Goal: Task Accomplishment & Management: Complete application form

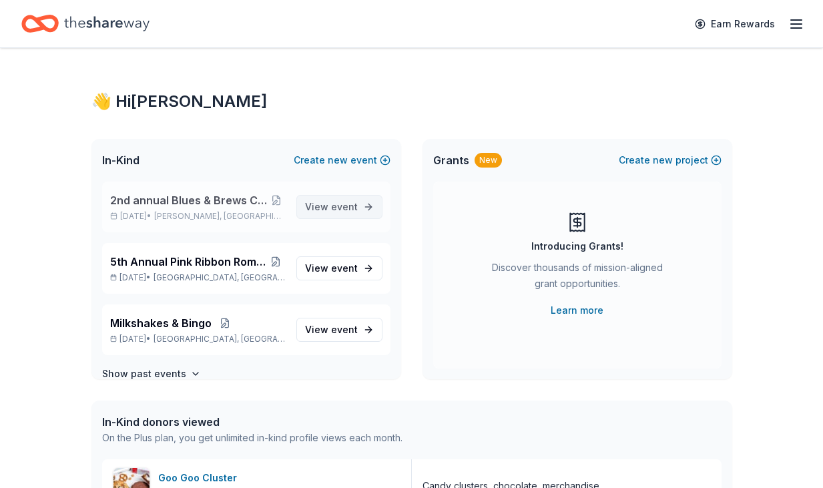
click at [342, 208] on span "event" at bounding box center [344, 206] width 27 height 11
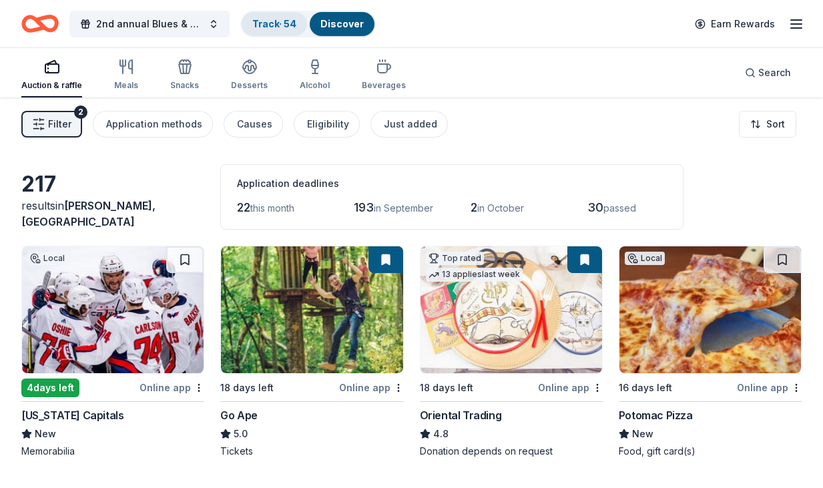
click at [284, 24] on link "Track · 54" at bounding box center [274, 23] width 44 height 11
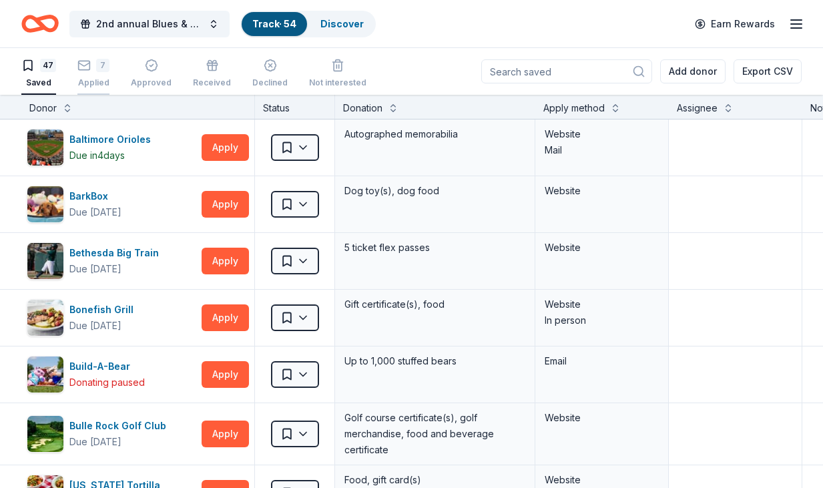
click at [87, 72] on div "7 Applied" at bounding box center [93, 73] width 32 height 29
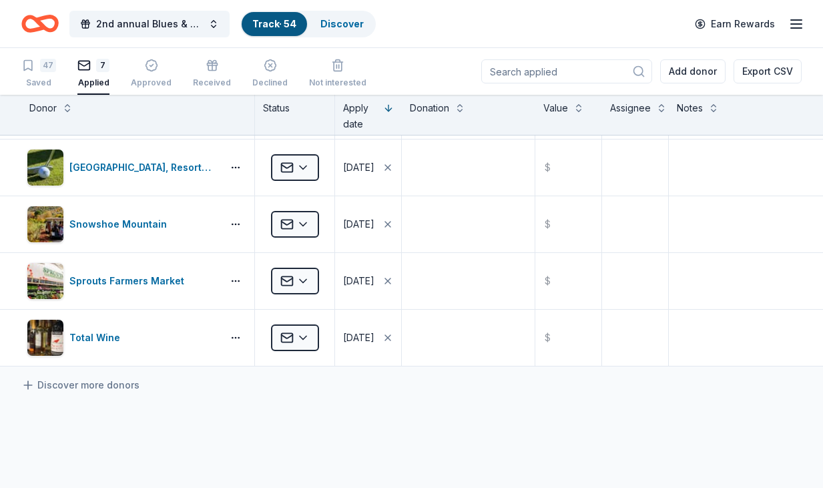
scroll to position [162, 0]
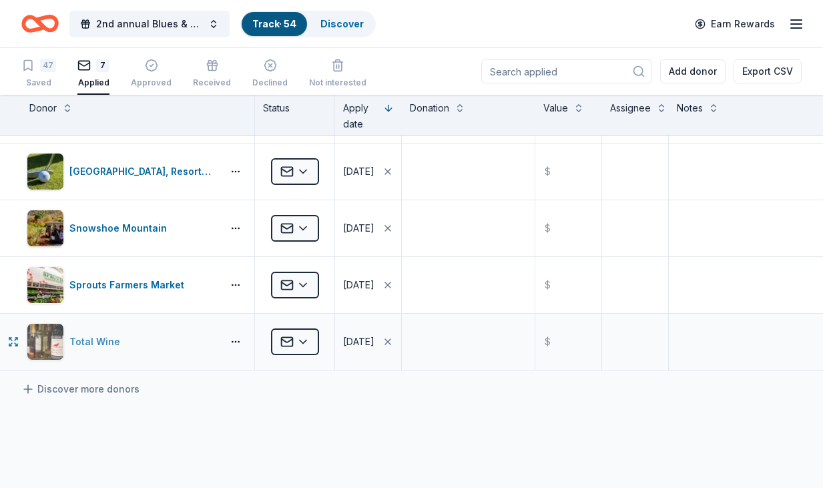
click at [89, 344] on div "Total Wine" at bounding box center [97, 342] width 56 height 16
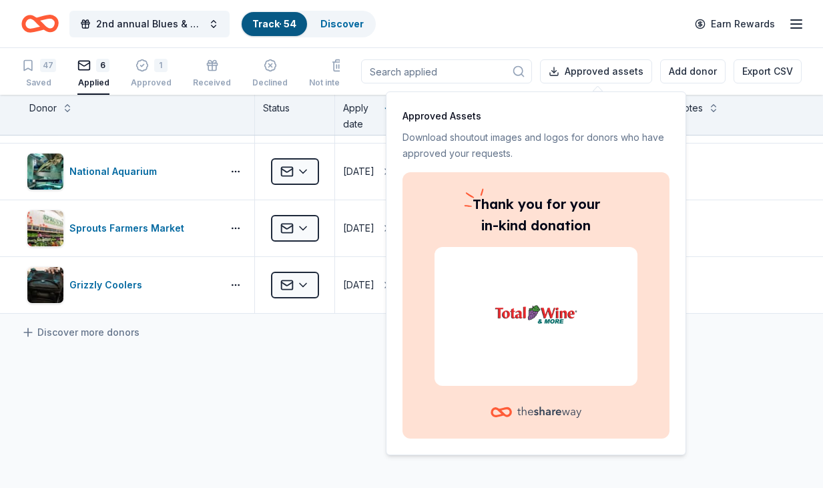
click at [271, 419] on div "Kendra Scott Applied 08/07/2025 $ Snowshoe Mountain Applied 08/07/2025 $ Rocky …" at bounding box center [412, 268] width 824 height 591
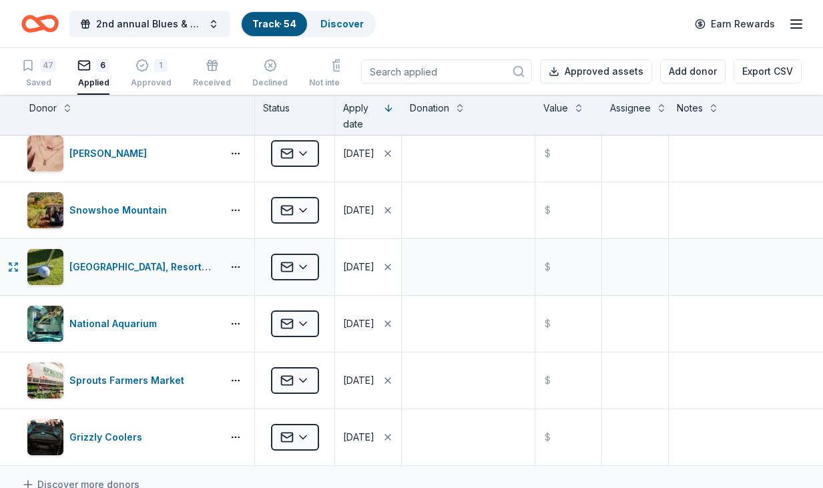
scroll to position [15, 0]
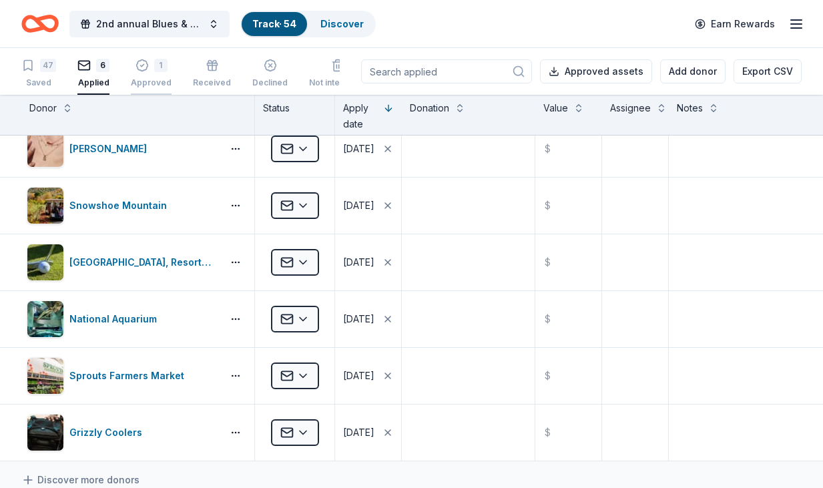
click at [147, 77] on div "Approved" at bounding box center [151, 82] width 41 height 11
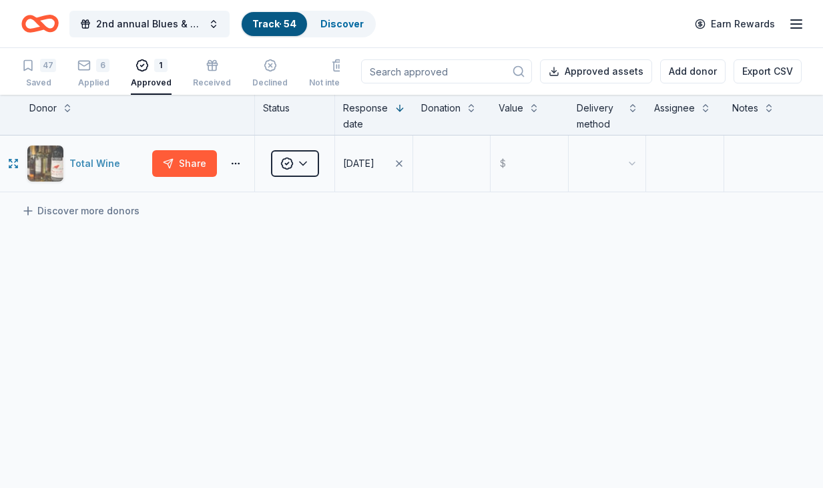
click at [104, 162] on div "Total Wine" at bounding box center [97, 164] width 56 height 16
click at [344, 22] on link "Discover" at bounding box center [341, 23] width 43 height 11
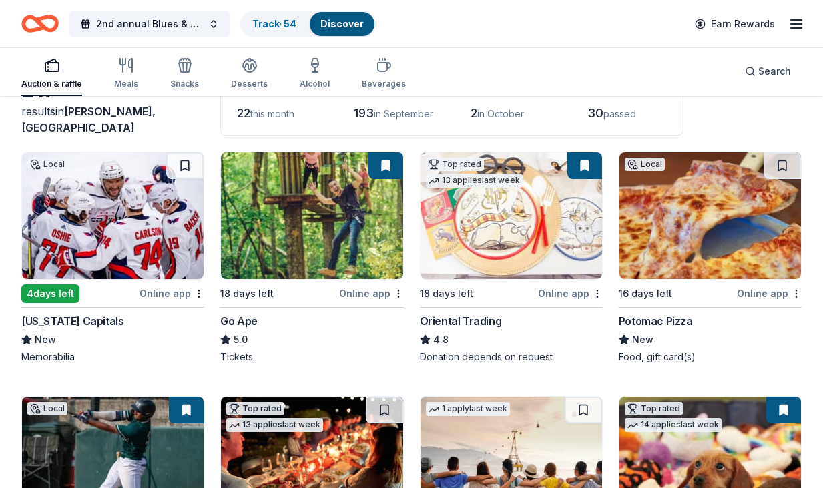
scroll to position [97, 0]
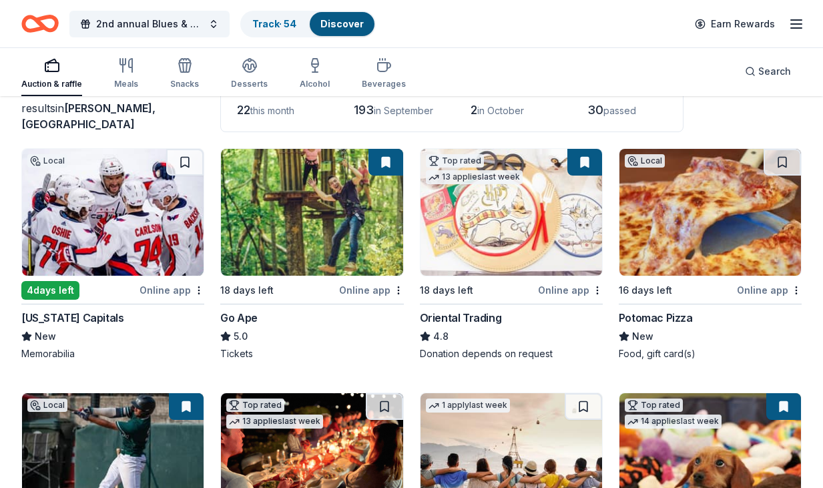
click at [102, 232] on img at bounding box center [113, 212] width 182 height 127
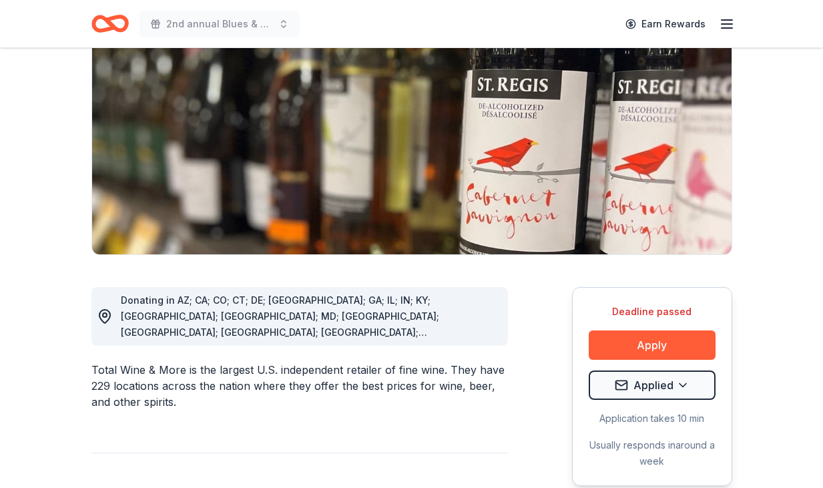
scroll to position [190, 0]
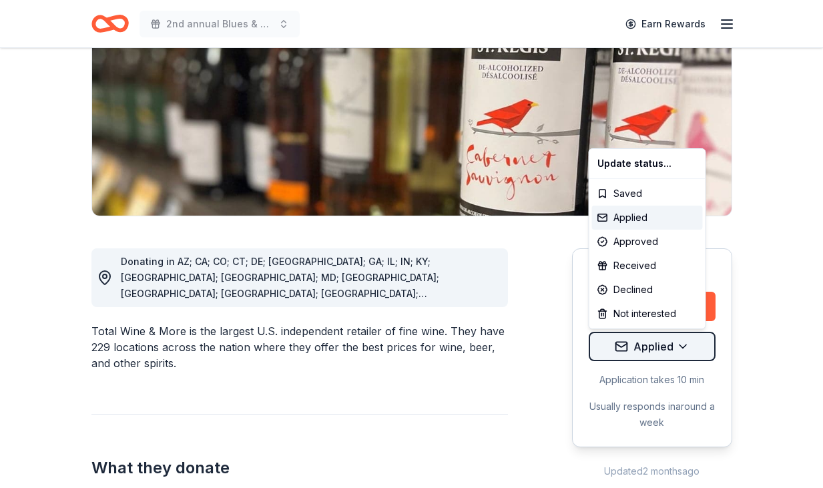
click at [692, 298] on html "2nd annual Blues & Brews Charity Crab Feast Earn Rewards Deadline passed Share …" at bounding box center [411, 54] width 823 height 488
click at [656, 242] on div "Approved" at bounding box center [647, 242] width 111 height 24
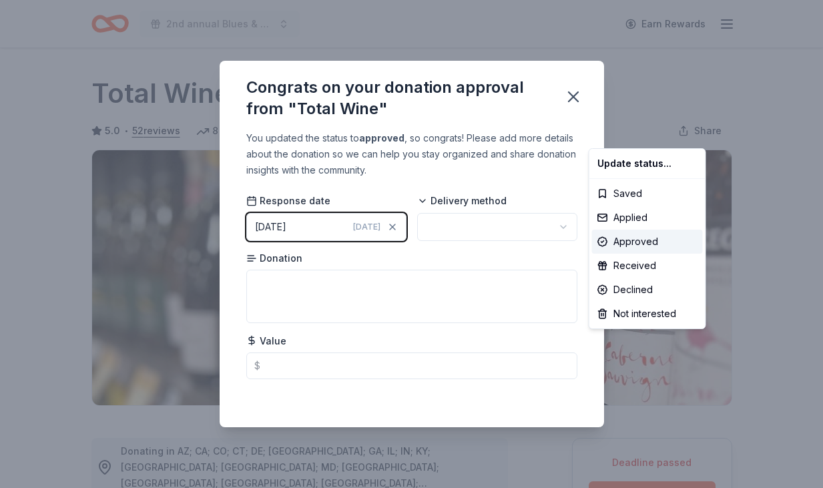
scroll to position [0, 0]
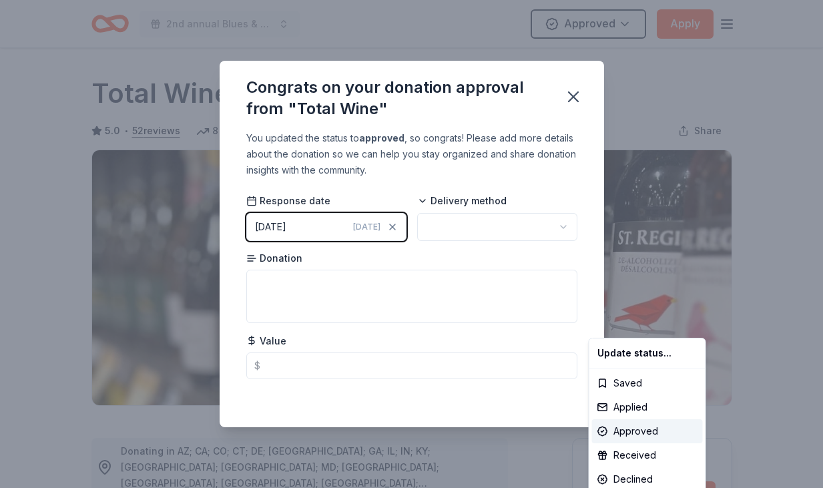
click at [301, 228] on html "2nd annual Blues & Brews Charity Crab Feast Approved Apply Deadline passed Shar…" at bounding box center [411, 244] width 823 height 488
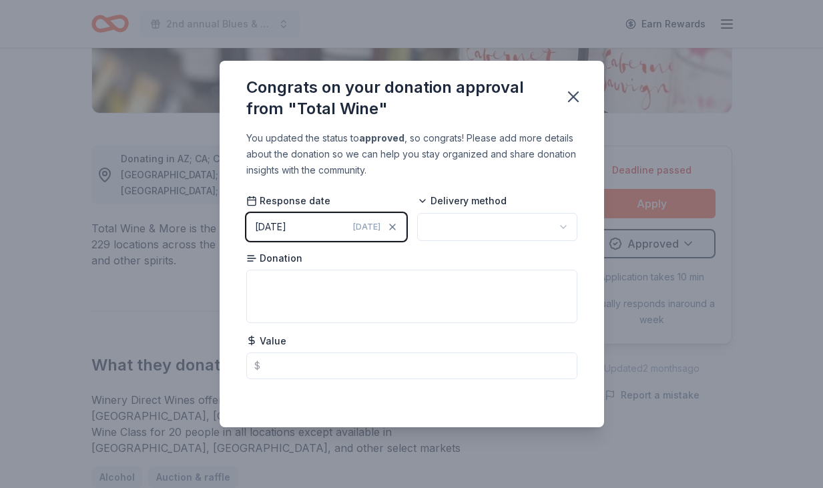
click at [286, 228] on div "08/22/2025" at bounding box center [270, 227] width 31 height 16
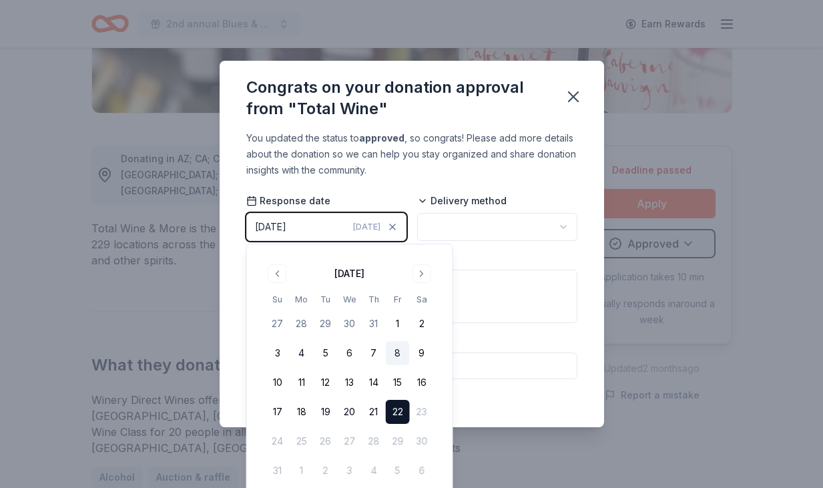
click at [394, 351] on button "8" at bounding box center [398, 353] width 24 height 24
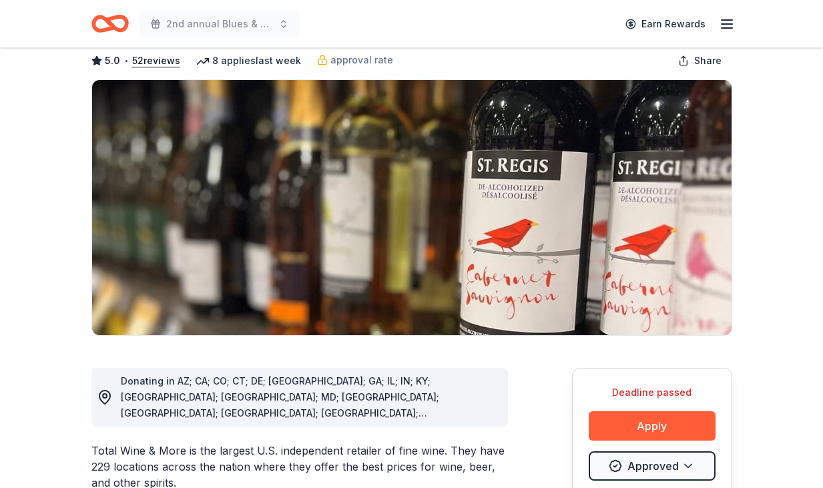
scroll to position [341, 0]
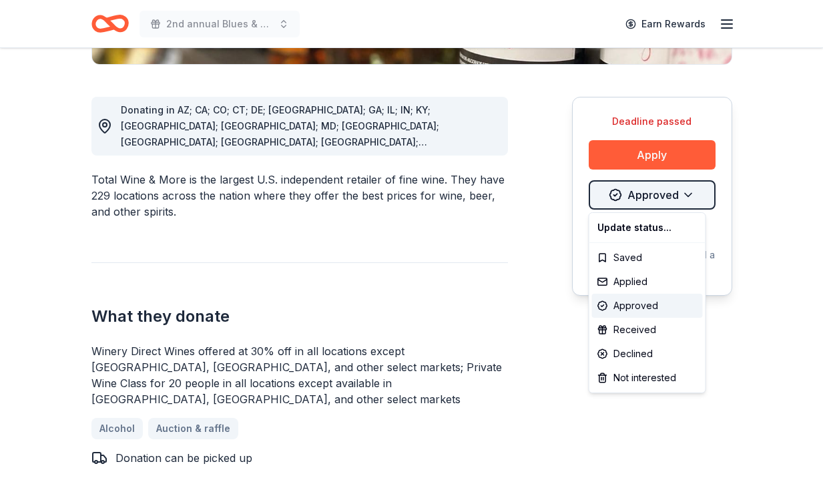
click at [632, 307] on div "Approved" at bounding box center [647, 306] width 111 height 24
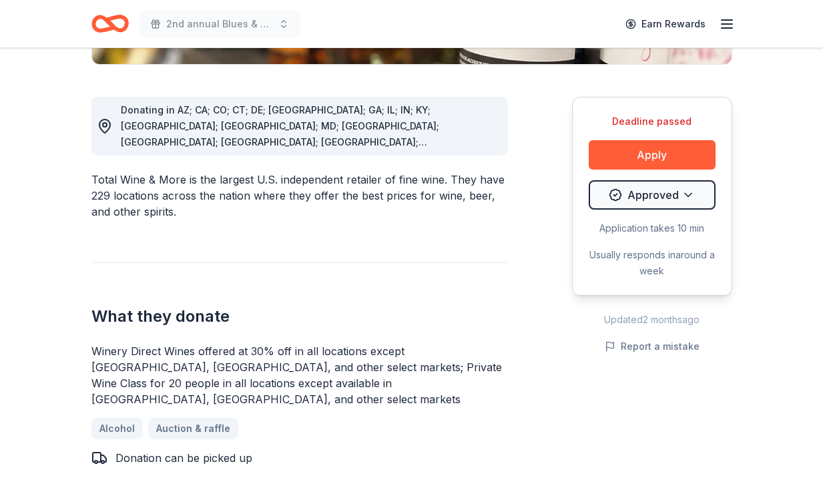
click at [650, 270] on div "Usually responds in around a week" at bounding box center [652, 263] width 127 height 32
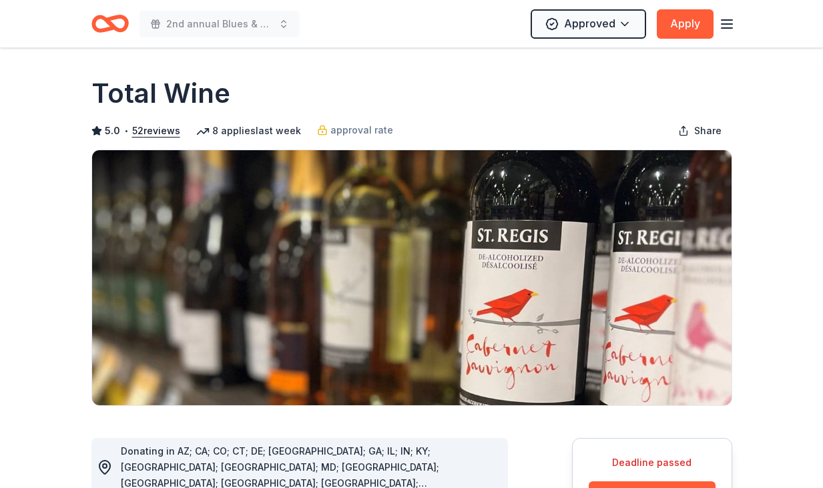
scroll to position [0, 0]
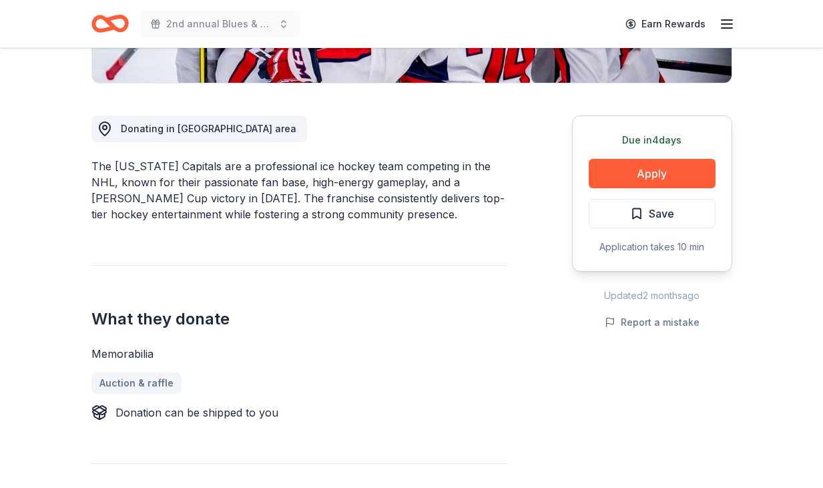
scroll to position [352, 0]
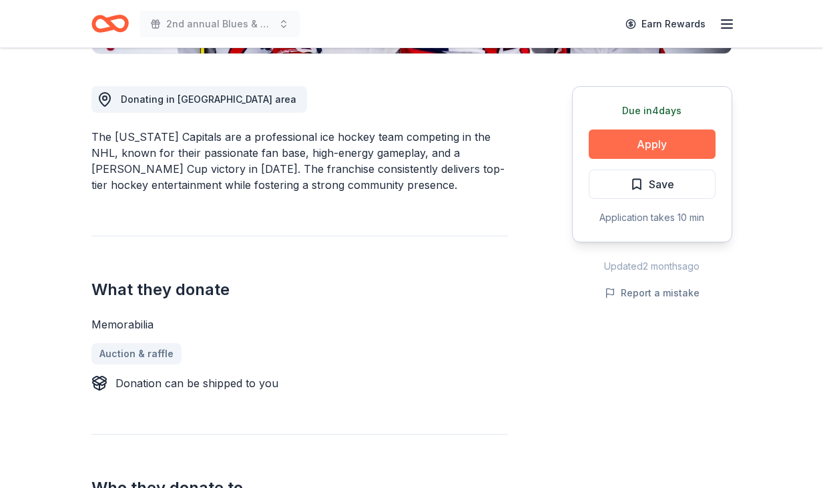
click at [658, 148] on button "Apply" at bounding box center [652, 144] width 127 height 29
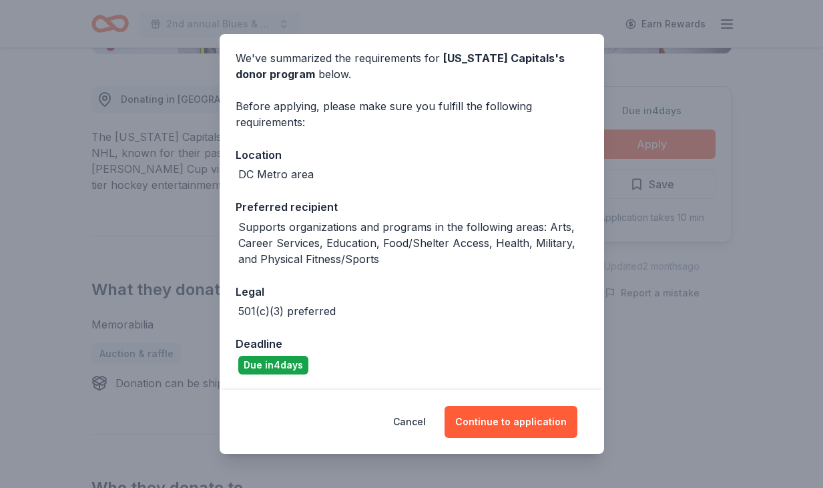
scroll to position [48, 0]
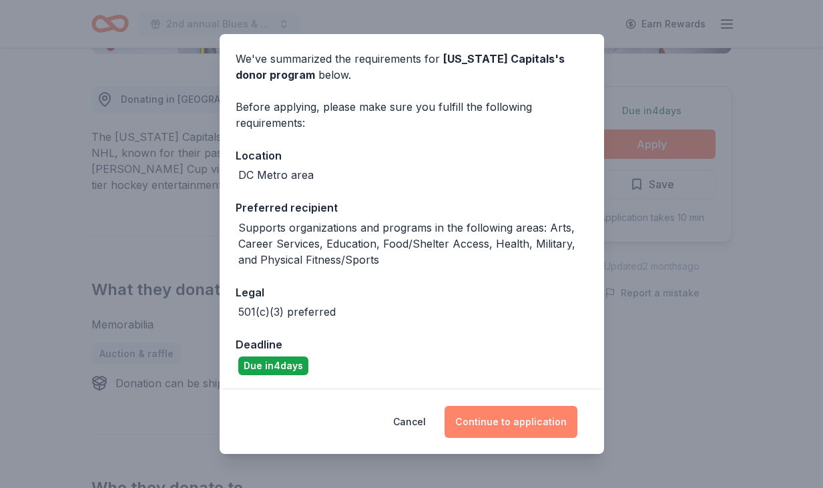
click at [500, 418] on button "Continue to application" at bounding box center [511, 422] width 133 height 32
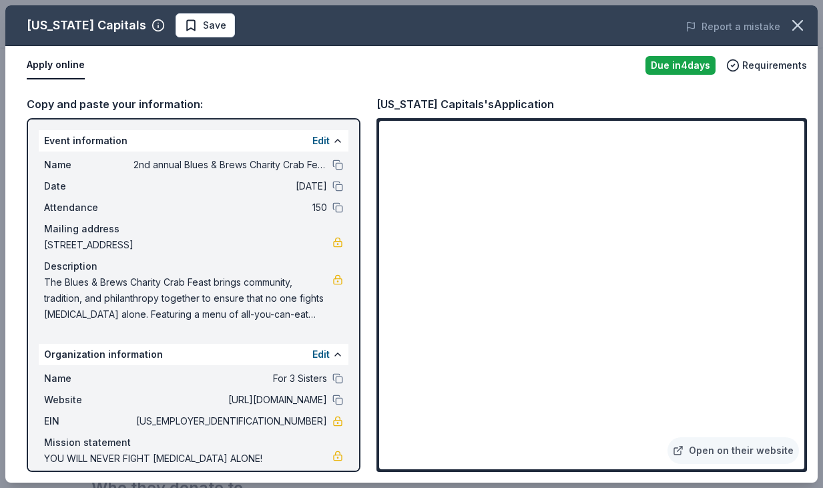
scroll to position [0, 0]
click at [337, 165] on button at bounding box center [337, 165] width 11 height 11
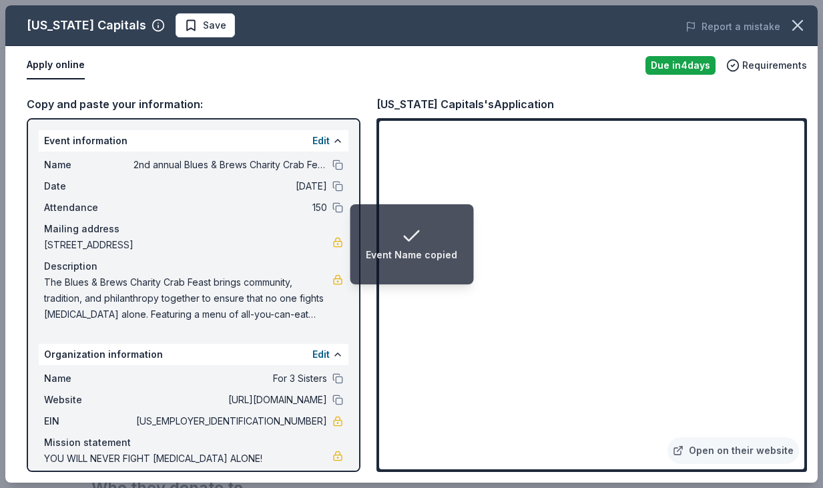
click at [293, 304] on span "The Blues & Brews Charity Crab Feast brings community, tradition, and philanthr…" at bounding box center [188, 298] width 288 height 48
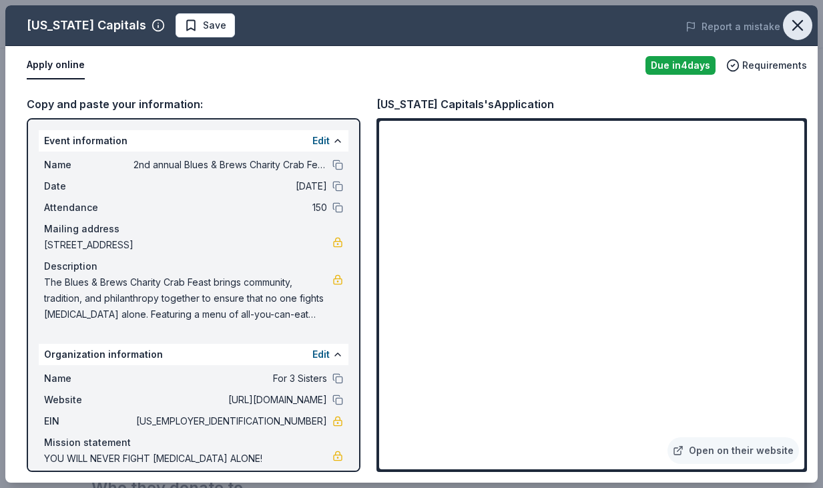
click at [801, 25] on icon "button" at bounding box center [797, 25] width 19 height 19
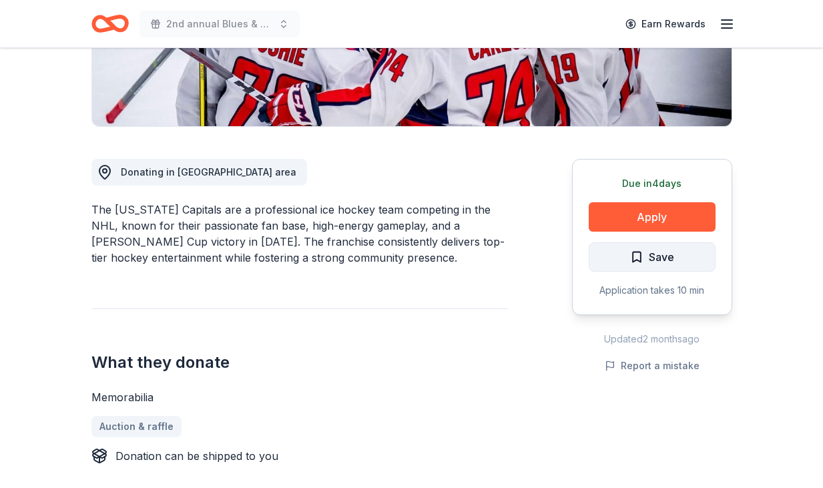
scroll to position [280, 0]
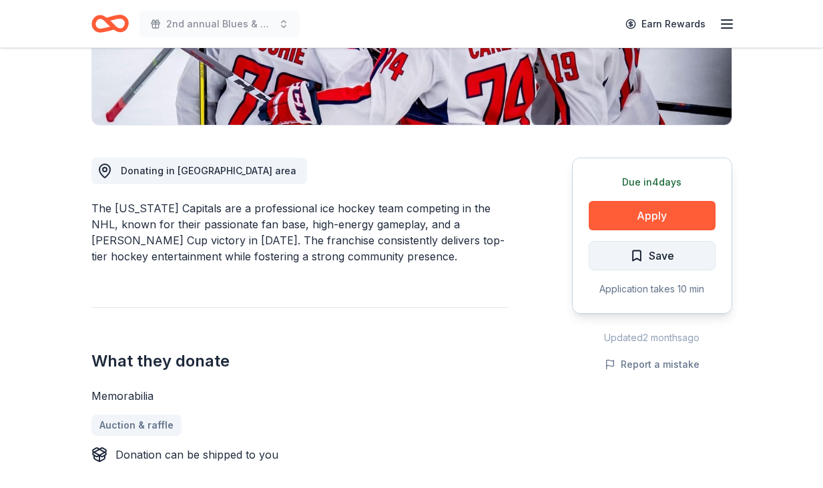
click at [660, 264] on span "Save" at bounding box center [661, 255] width 25 height 17
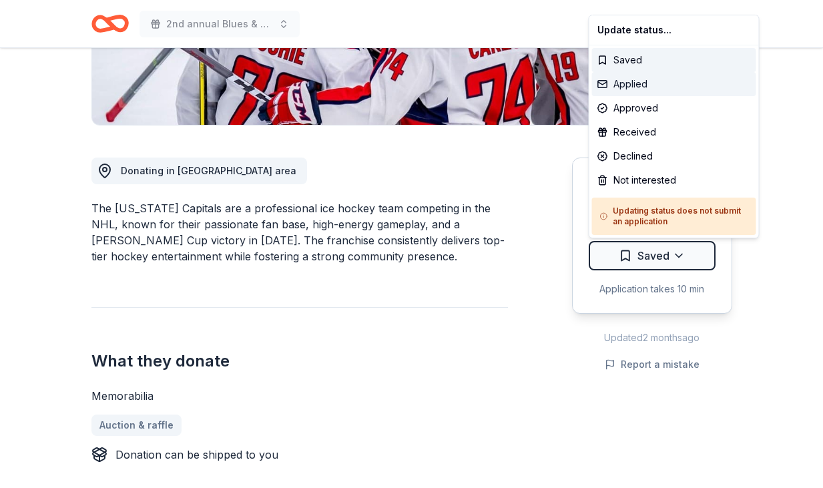
click at [648, 87] on div "Applied" at bounding box center [674, 84] width 164 height 24
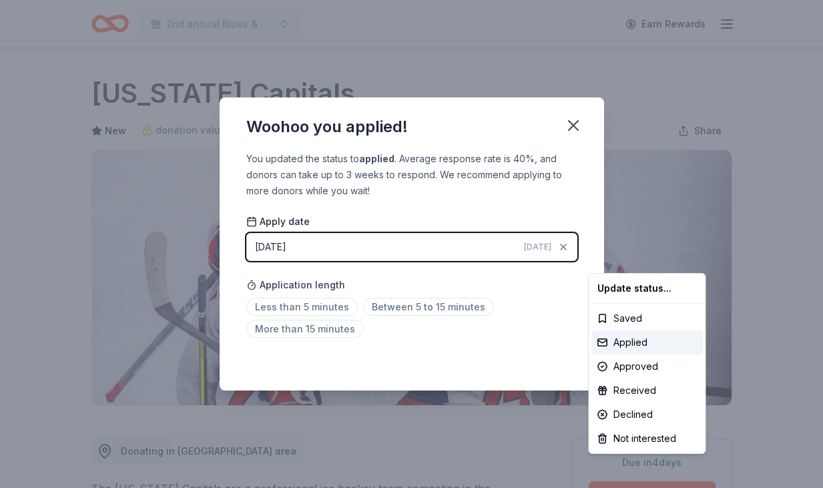
scroll to position [0, 0]
click at [397, 310] on html "2nd annual Blues & Brews Charity Crab Feast Earn Rewards Due in 4 days Share Wa…" at bounding box center [411, 244] width 823 height 488
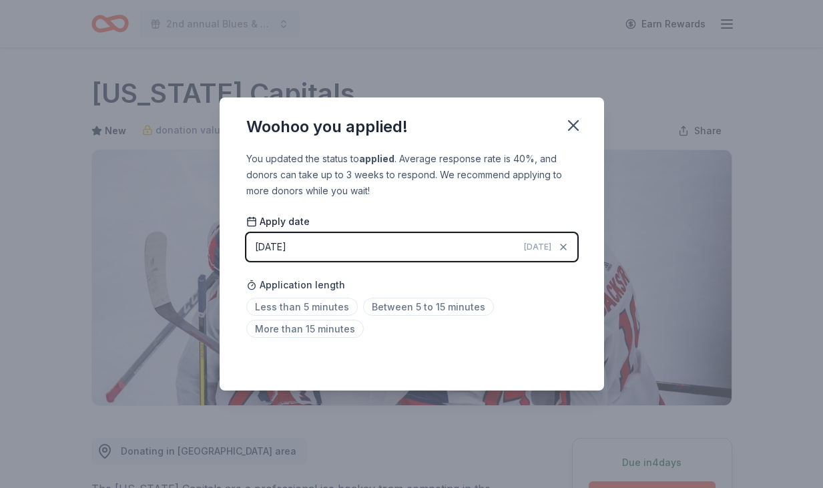
scroll to position [292, 0]
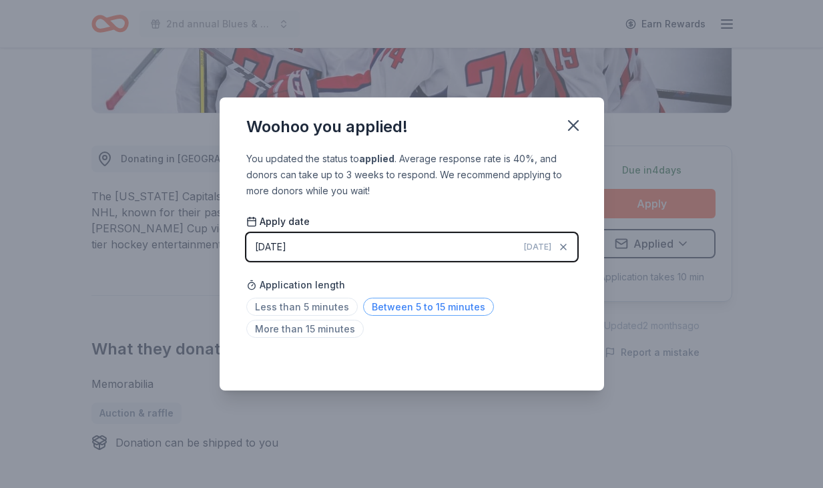
click at [420, 305] on span "Between 5 to 15 minutes" at bounding box center [428, 307] width 131 height 18
click at [575, 122] on icon "button" at bounding box center [573, 125] width 9 height 9
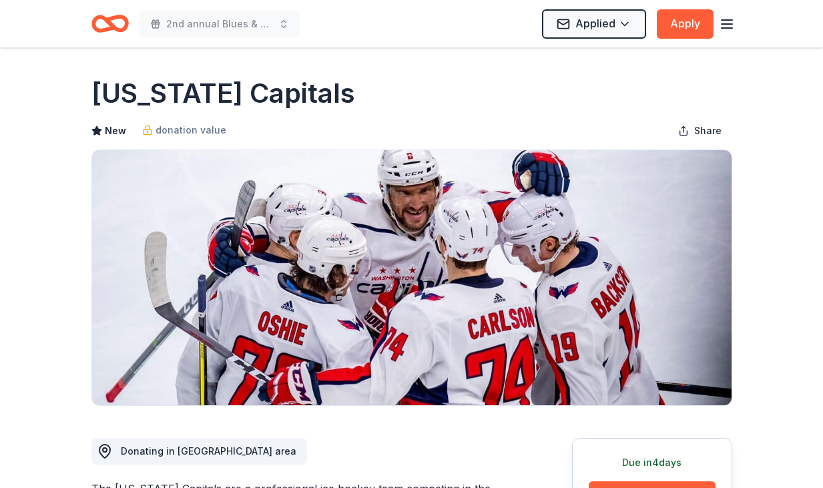
scroll to position [0, 0]
click at [514, 104] on div "Washington Capitals" at bounding box center [411, 93] width 641 height 37
click at [727, 24] on line "button" at bounding box center [727, 24] width 11 height 0
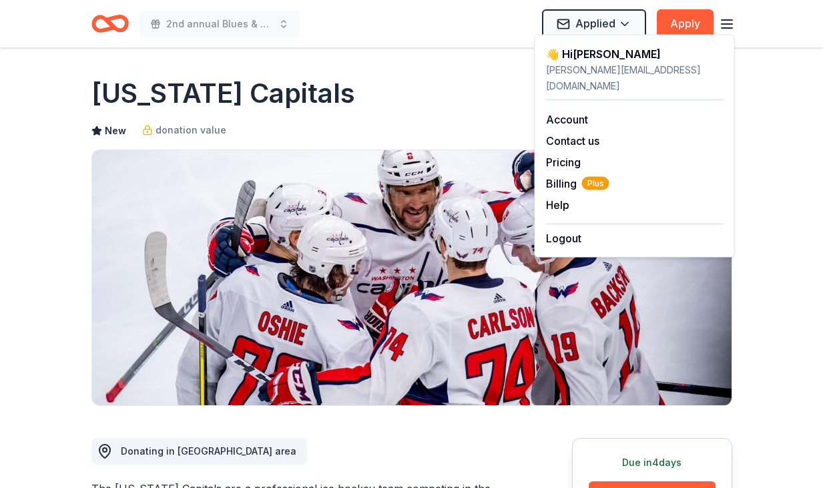
click at [727, 24] on line "button" at bounding box center [727, 24] width 11 height 0
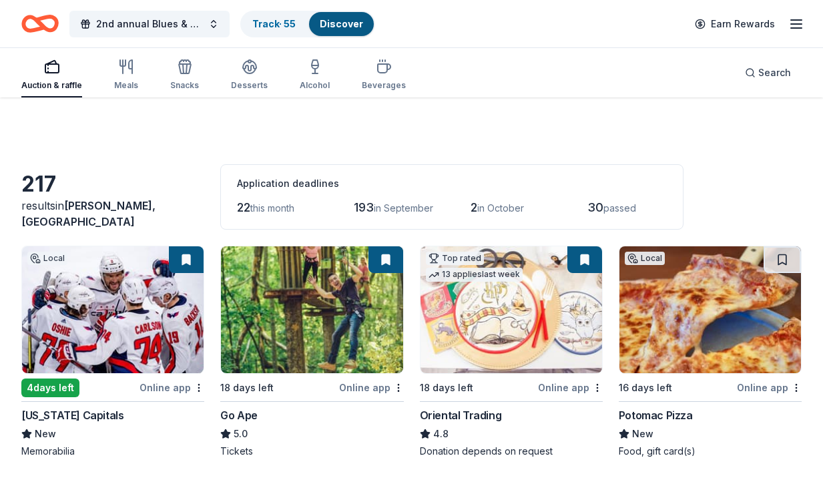
scroll to position [97, 0]
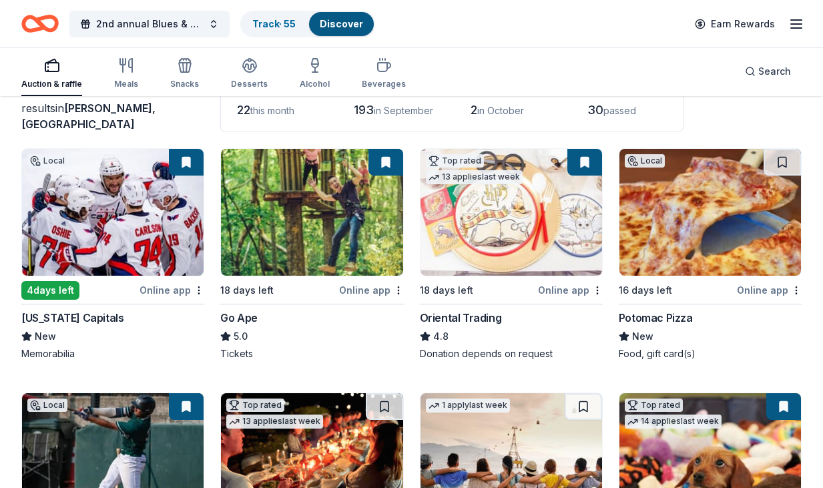
click at [332, 236] on img at bounding box center [312, 212] width 182 height 127
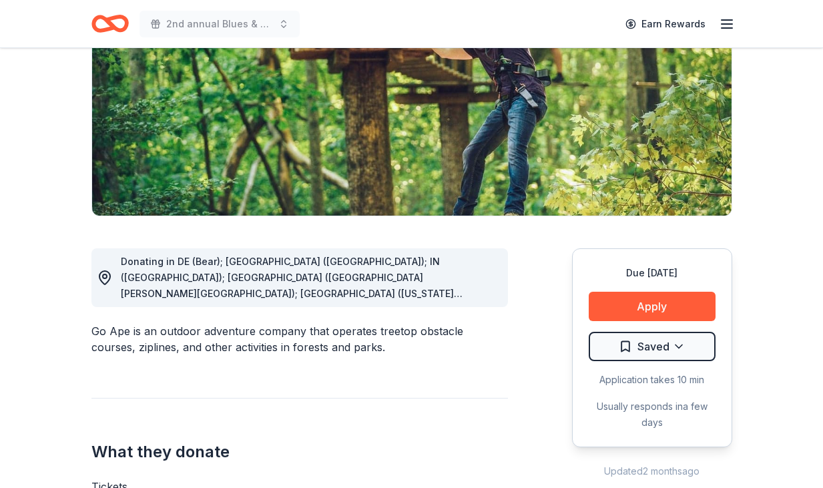
scroll to position [217, 0]
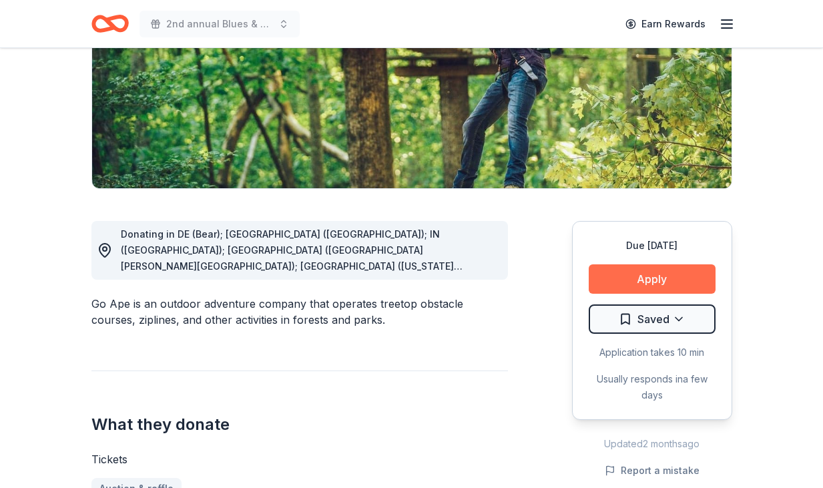
click at [654, 288] on button "Apply" at bounding box center [652, 278] width 127 height 29
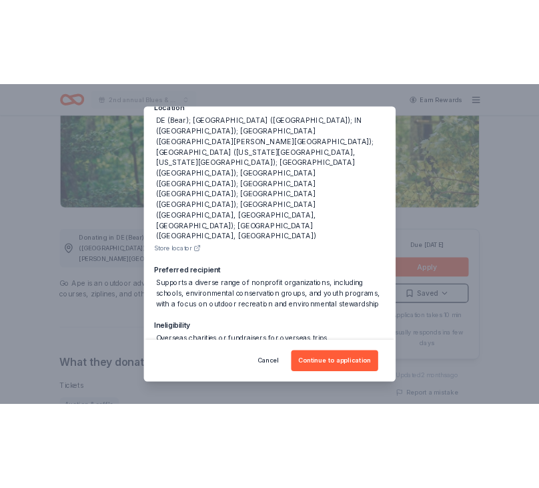
scroll to position [167, 0]
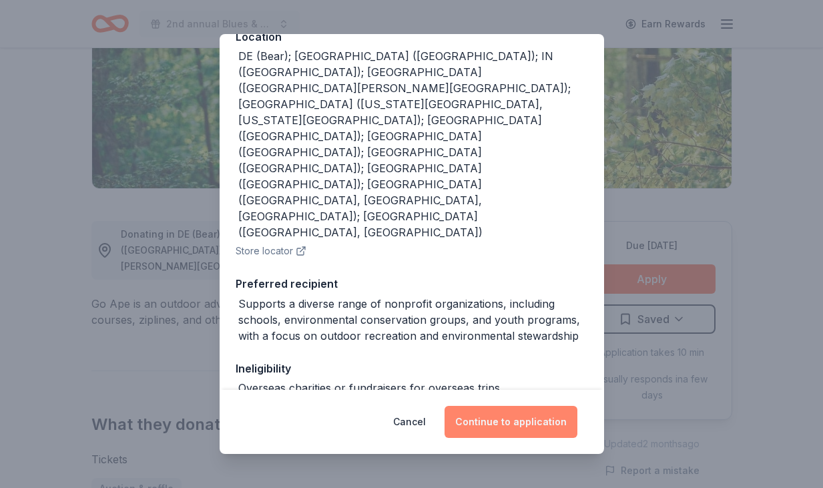
click at [505, 431] on button "Continue to application" at bounding box center [511, 422] width 133 height 32
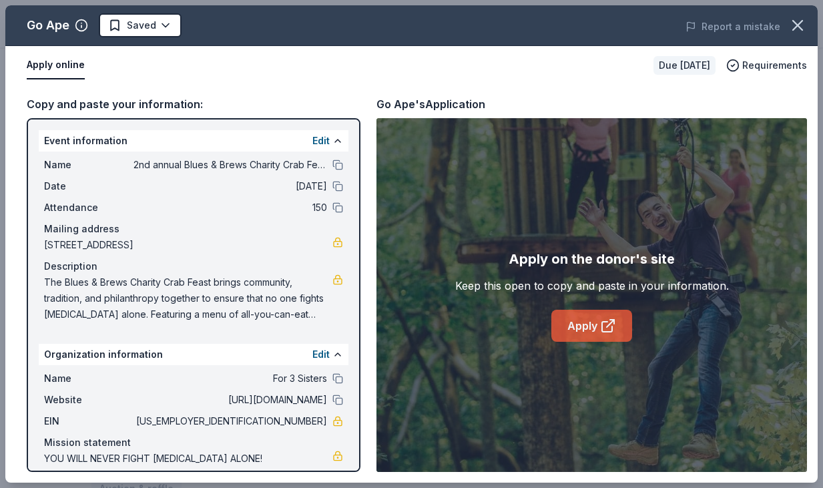
click at [586, 326] on link "Apply" at bounding box center [591, 326] width 81 height 32
